Goal: Contribute content

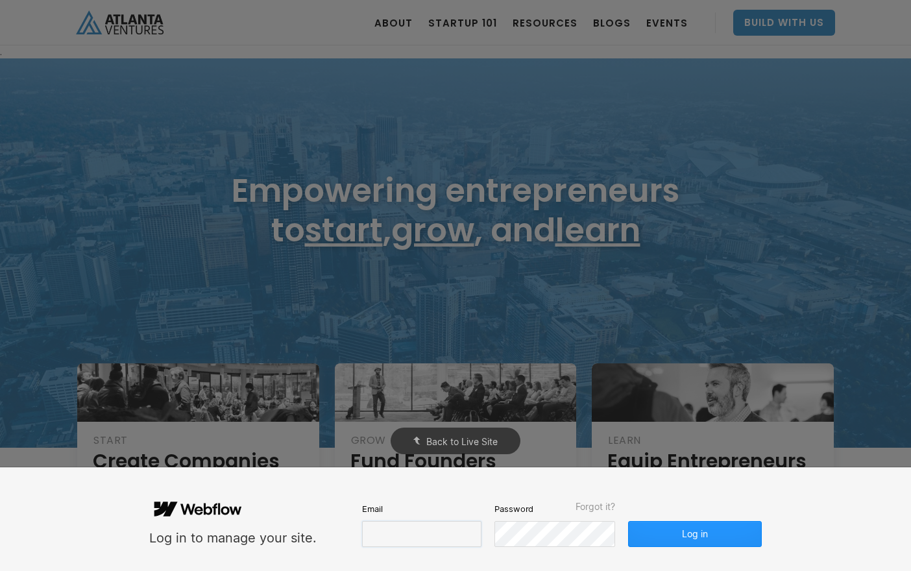
click at [389, 538] on input "email" at bounding box center [421, 534] width 119 height 26
type input "molly@carvercreative.co"
click at [697, 532] on button "Log in" at bounding box center [695, 534] width 134 height 26
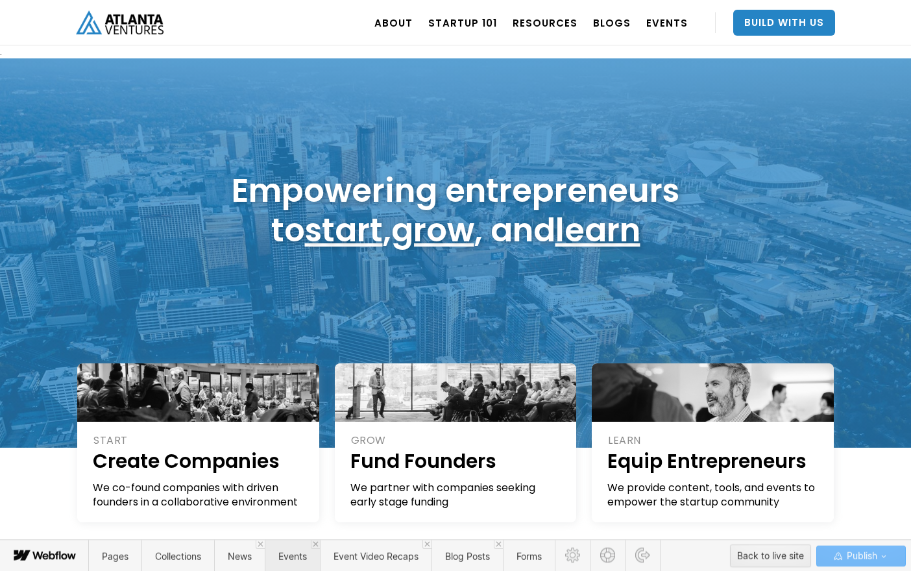
click at [291, 562] on span "Events" at bounding box center [292, 556] width 29 height 11
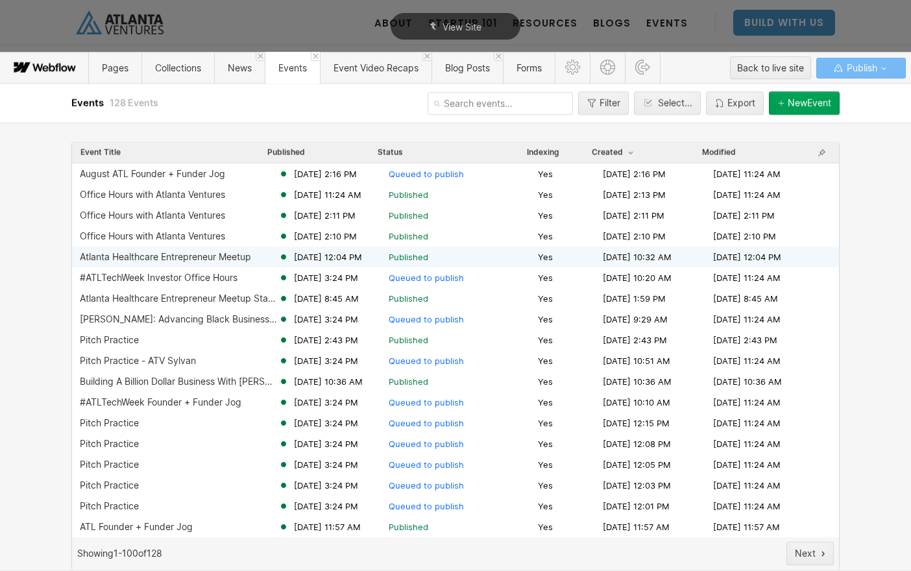
click at [315, 260] on span "Jul 16, 2025 12:04 PM" at bounding box center [328, 257] width 68 height 12
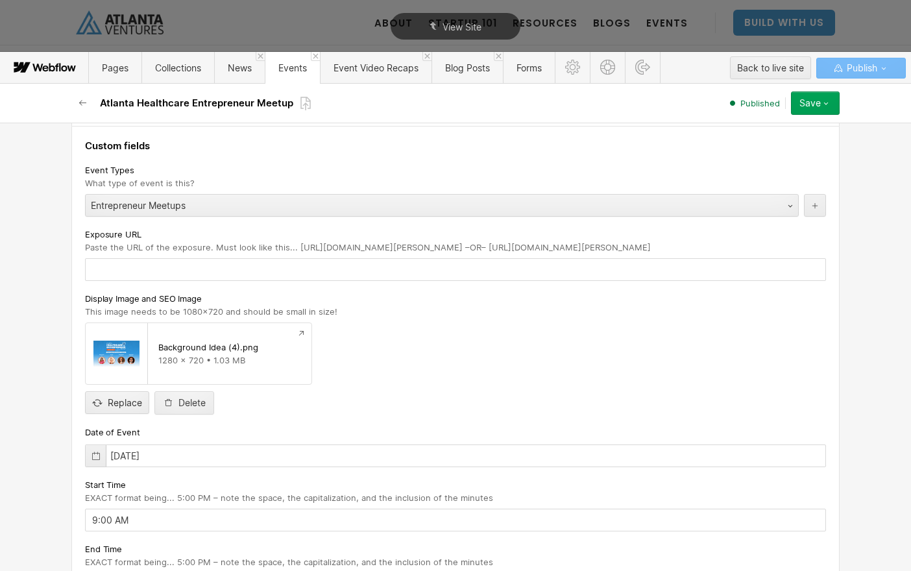
scroll to position [172, 0]
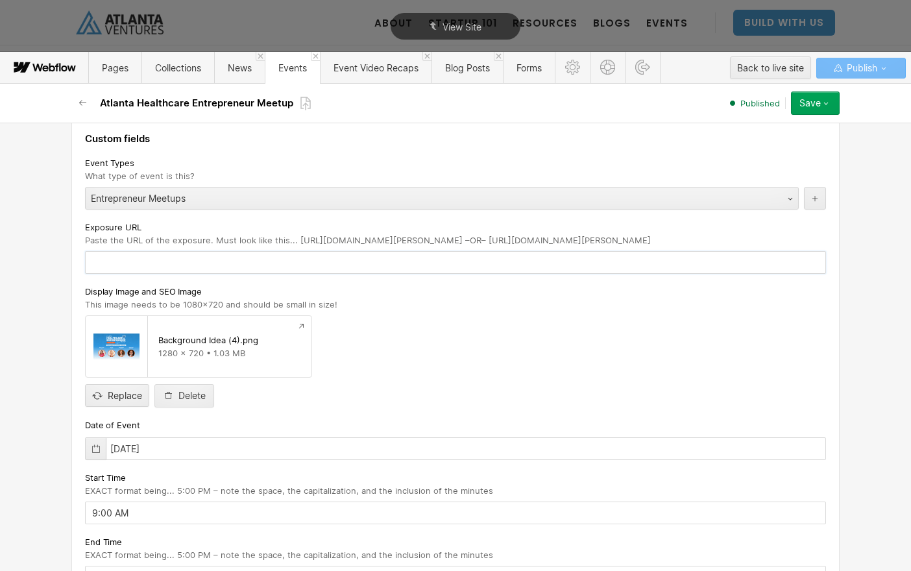
click at [284, 264] on input "text" at bounding box center [455, 262] width 741 height 23
paste input "[URL][DOMAIN_NAME]"
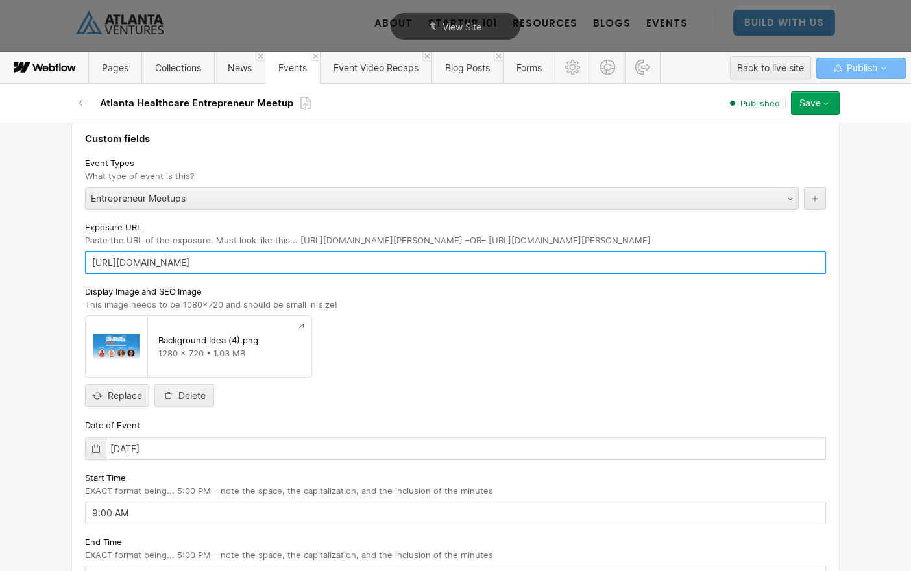
type input "https://stories.atlantaventures.com/atlanta-healthcare-entrepreneur-meetup-augu…"
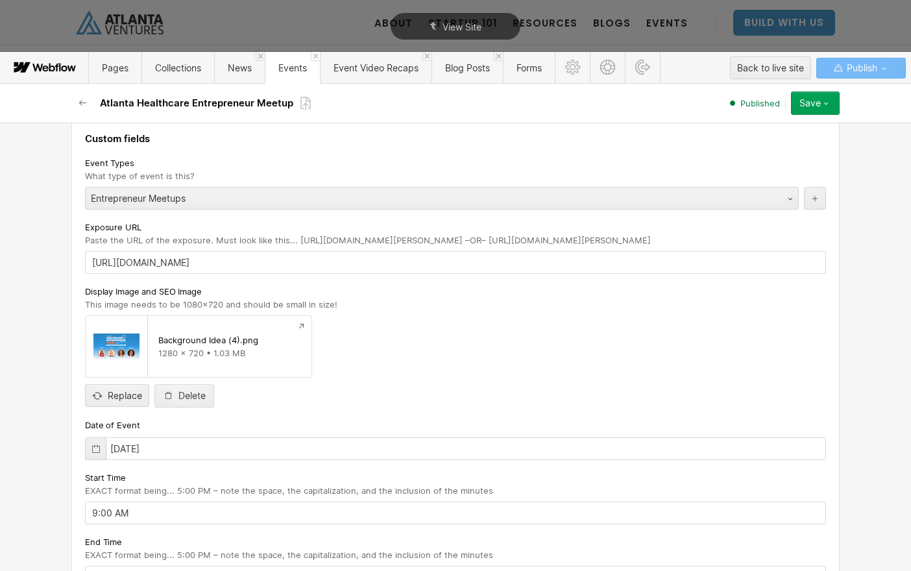
click at [654, 343] on div "Background Idea (4).png 1280 x 720 • 1.03 MB Replace Delete" at bounding box center [455, 361] width 741 height 92
click at [802, 109] on button "Save" at bounding box center [815, 103] width 49 height 23
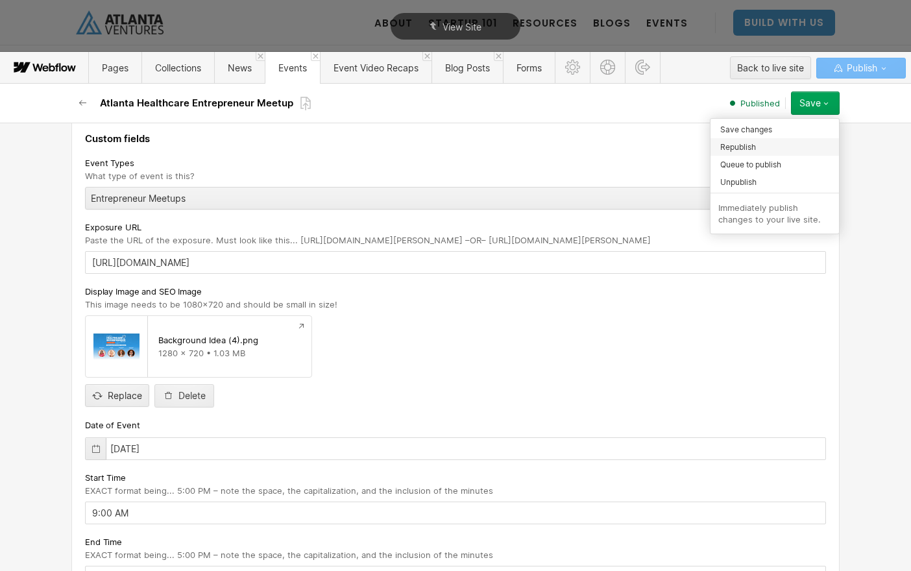
click at [775, 151] on div "Republish" at bounding box center [775, 147] width 129 height 18
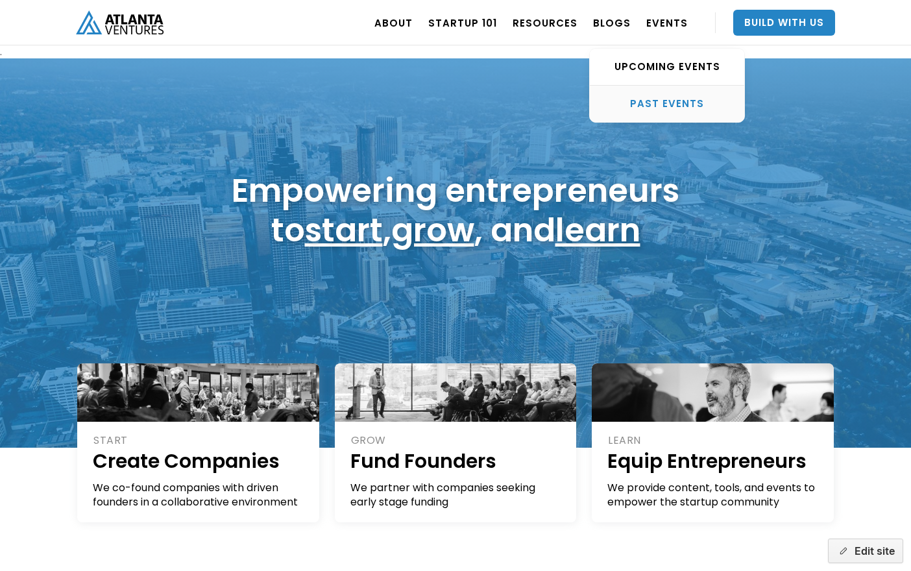
click at [677, 101] on div "PAST EVENTS" at bounding box center [667, 103] width 155 height 13
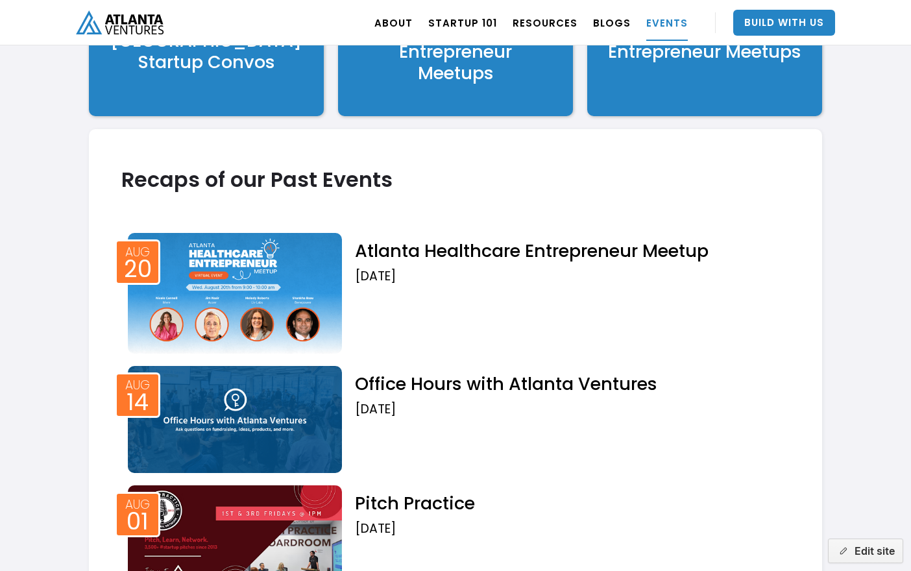
scroll to position [1615, 0]
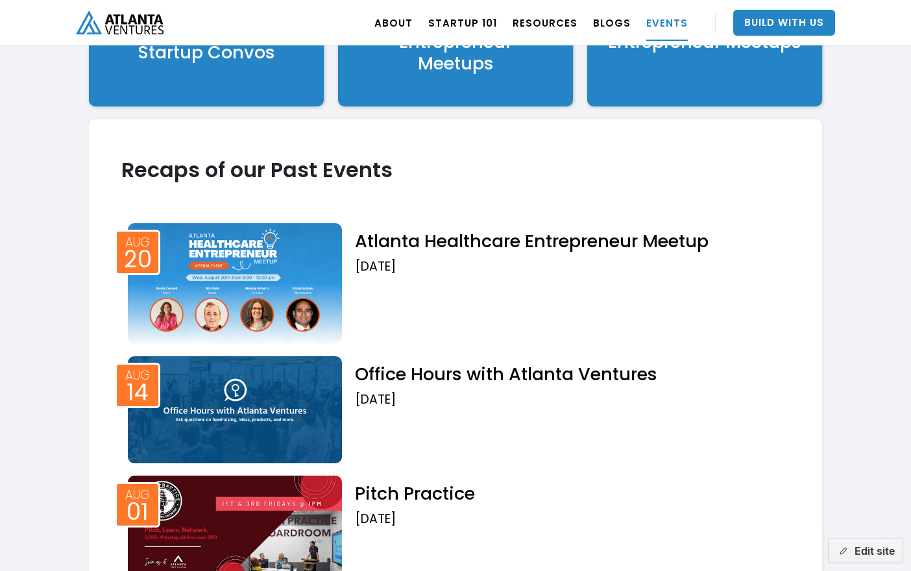
click at [308, 290] on img at bounding box center [235, 283] width 214 height 120
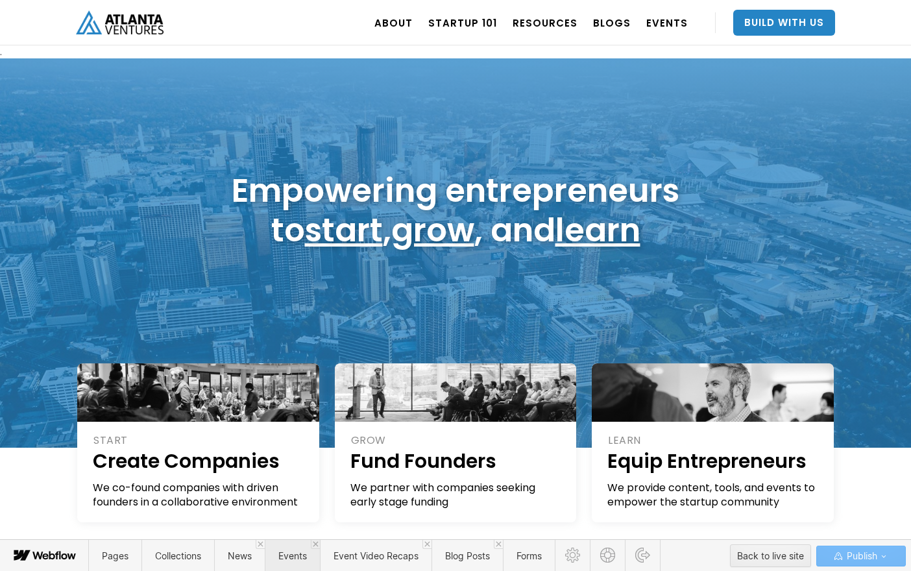
click at [310, 560] on span "Events" at bounding box center [292, 556] width 55 height 32
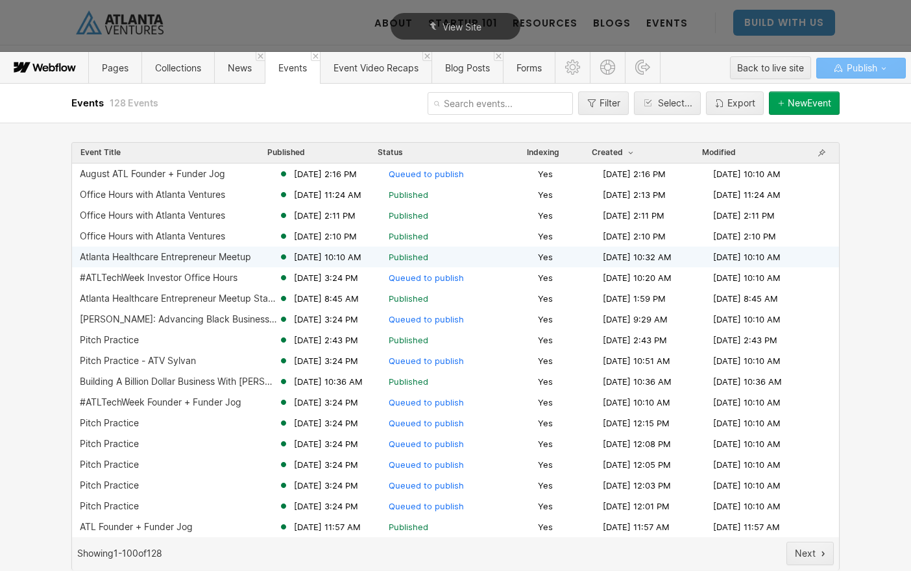
click at [261, 256] on div "Atlanta Healthcare Entrepreneur Meetup" at bounding box center [179, 257] width 199 height 10
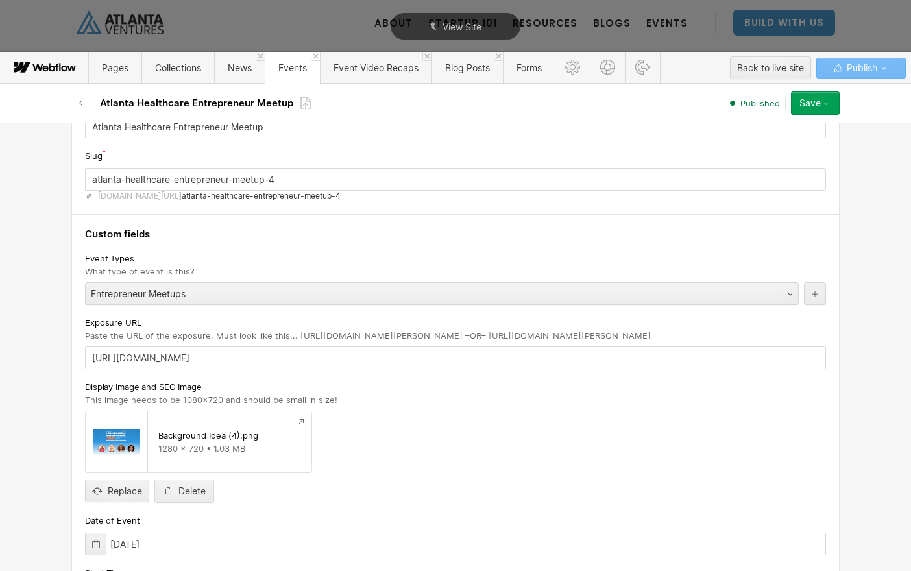
scroll to position [79, 0]
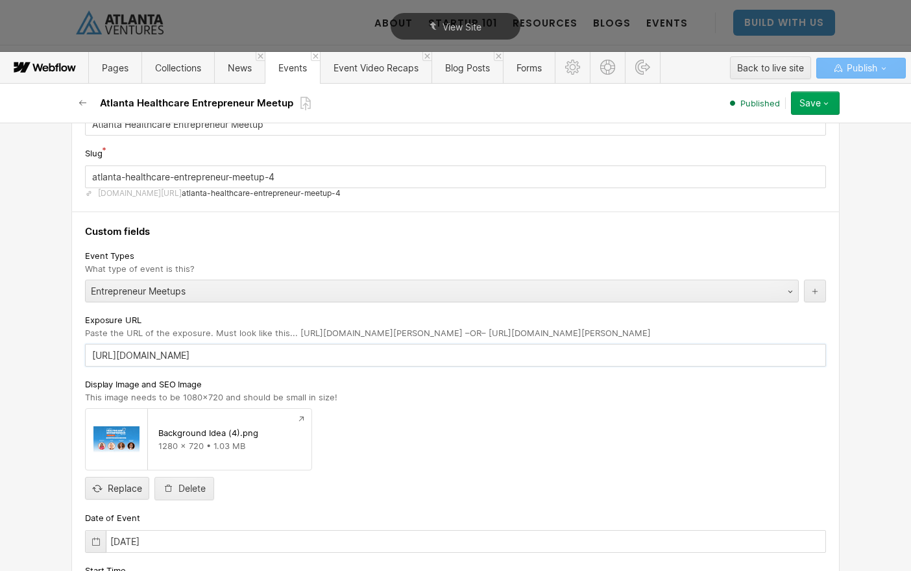
click at [297, 354] on input "https://stories.atlantaventures.com/atlanta-healthcare-entrepreneur-meetup-augu…" at bounding box center [455, 355] width 741 height 23
paste input "atlantaventures.exposure.co/atlanta-healthcare-entrepreneur-meetup-august-2025"
type input "https://atlantaventures.exposure.co/atlanta-healthcare-entrepreneur-meetup-augu…"
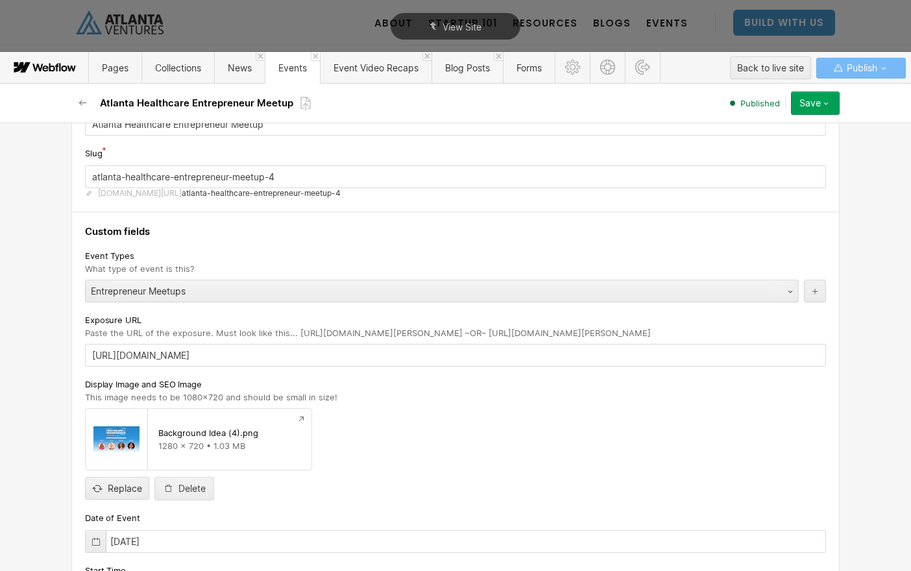
click at [568, 452] on div "Background Idea (4).png 1280 x 720 • 1.03 MB Replace Delete" at bounding box center [455, 454] width 741 height 92
click at [811, 110] on button "Save" at bounding box center [815, 103] width 49 height 23
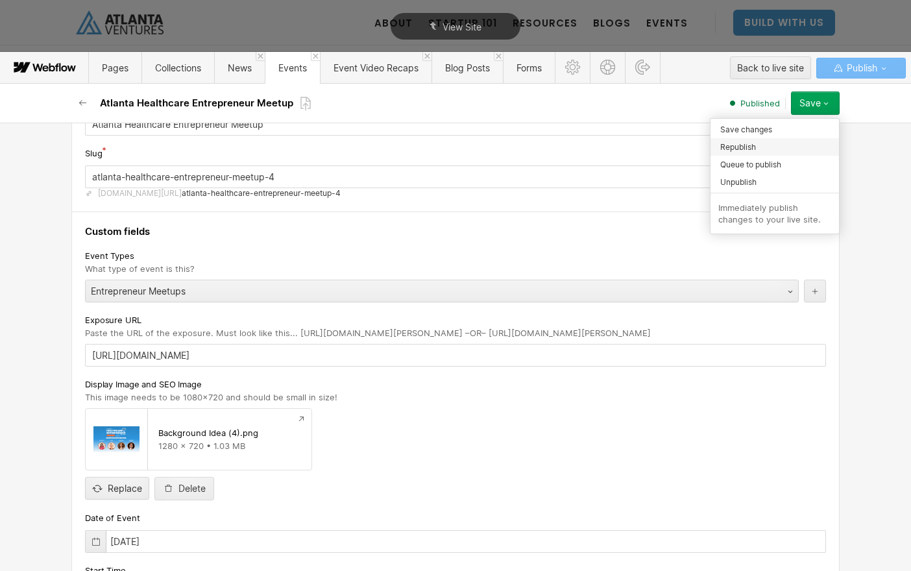
click at [765, 149] on div "Republish" at bounding box center [775, 147] width 129 height 18
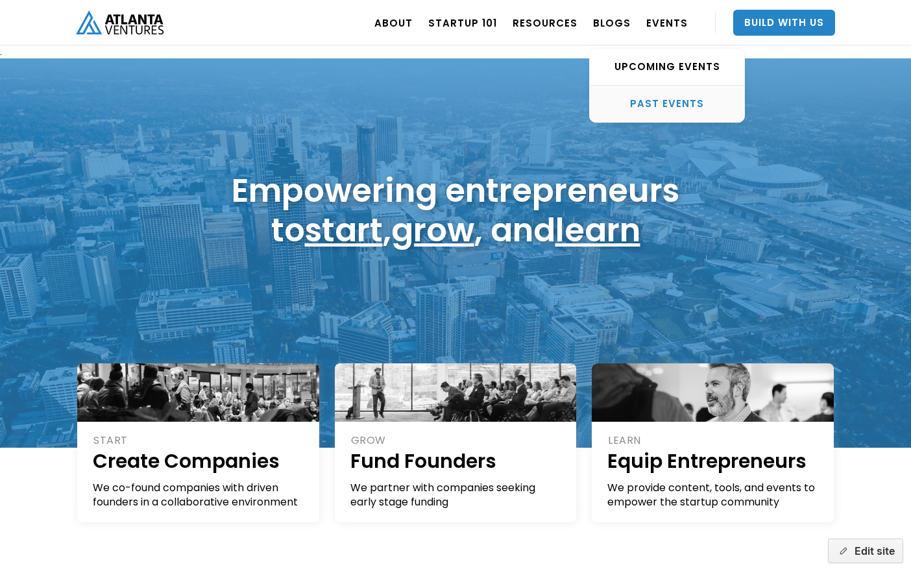
click at [678, 103] on div "PAST EVENTS" at bounding box center [667, 103] width 155 height 13
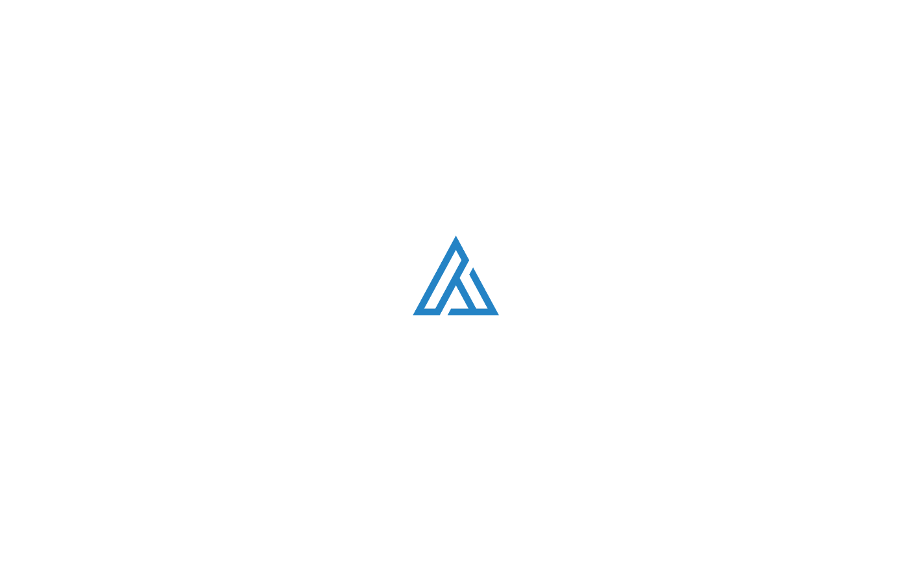
scroll to position [1445, 0]
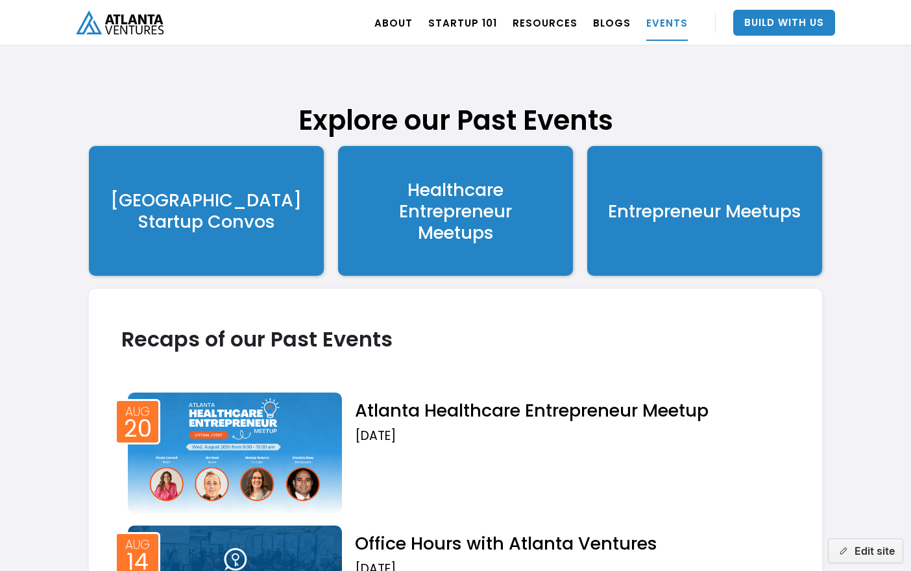
click at [275, 454] on img at bounding box center [235, 453] width 214 height 120
